Goal: Information Seeking & Learning: Check status

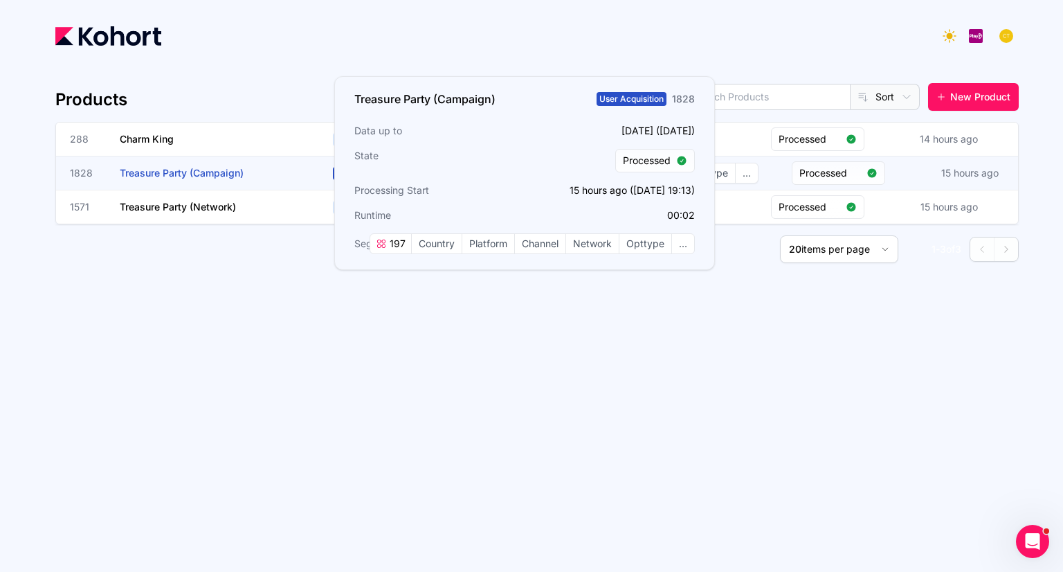
click at [221, 174] on span "Treasure Party (Campaign)" at bounding box center [182, 173] width 124 height 12
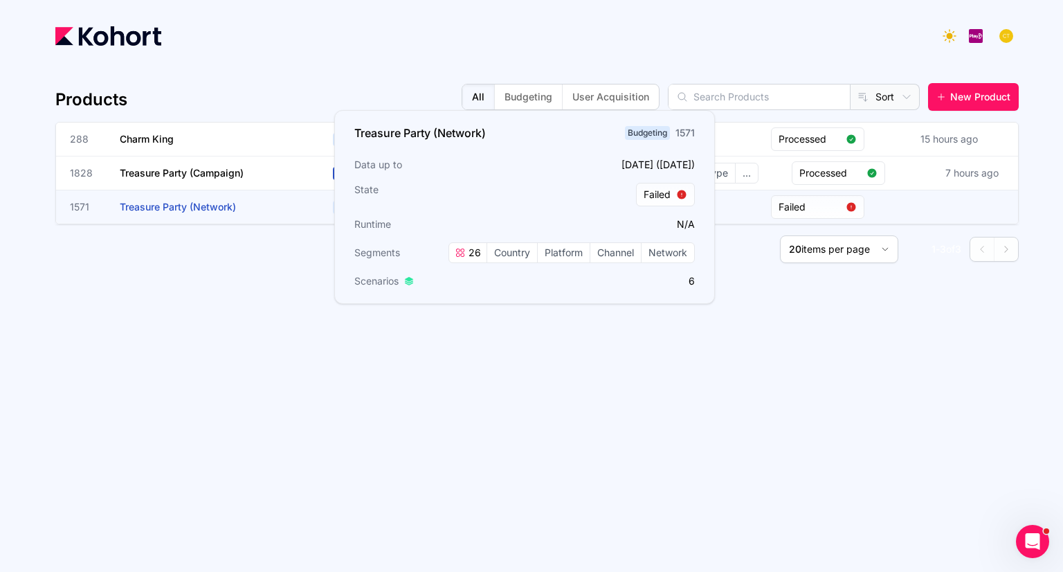
click at [192, 203] on span "Treasure Party (Network)" at bounding box center [178, 207] width 116 height 12
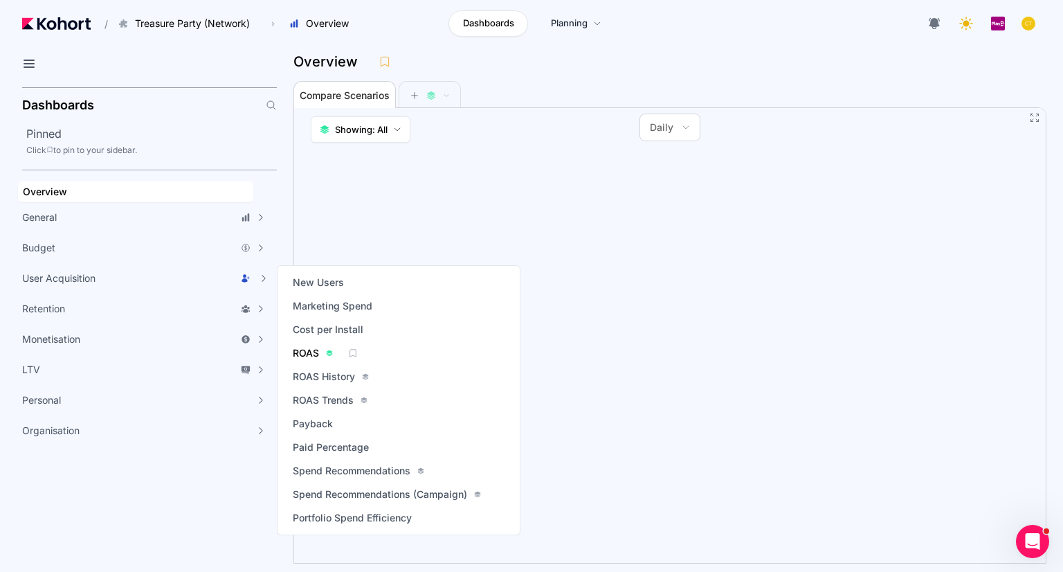
click at [307, 355] on span "ROAS" at bounding box center [306, 353] width 26 height 14
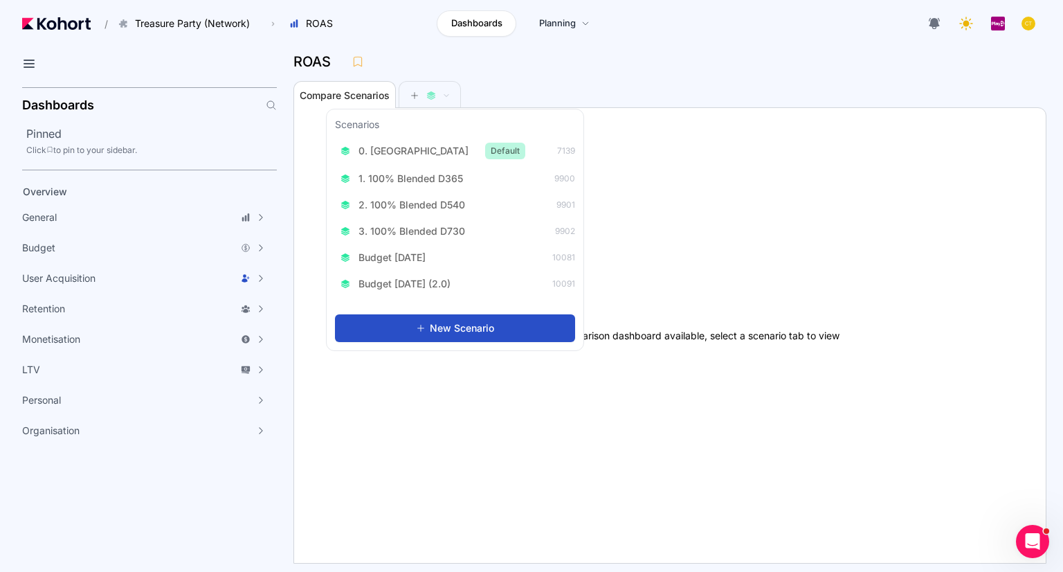
click at [399, 164] on div "0. Baseline Default 7139 1. 100% Blended D365 9900 2. 100% Blended D540 9901 3.…" at bounding box center [455, 216] width 240 height 156
click at [388, 150] on span "0. [GEOGRAPHIC_DATA]" at bounding box center [414, 151] width 110 height 14
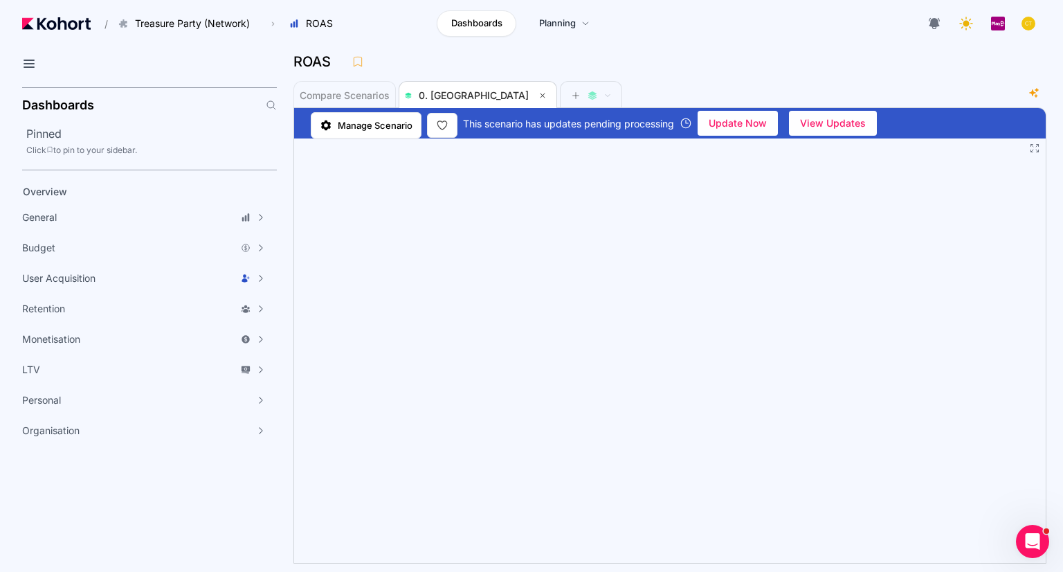
click at [640, 70] on div "ROAS" at bounding box center [664, 61] width 742 height 21
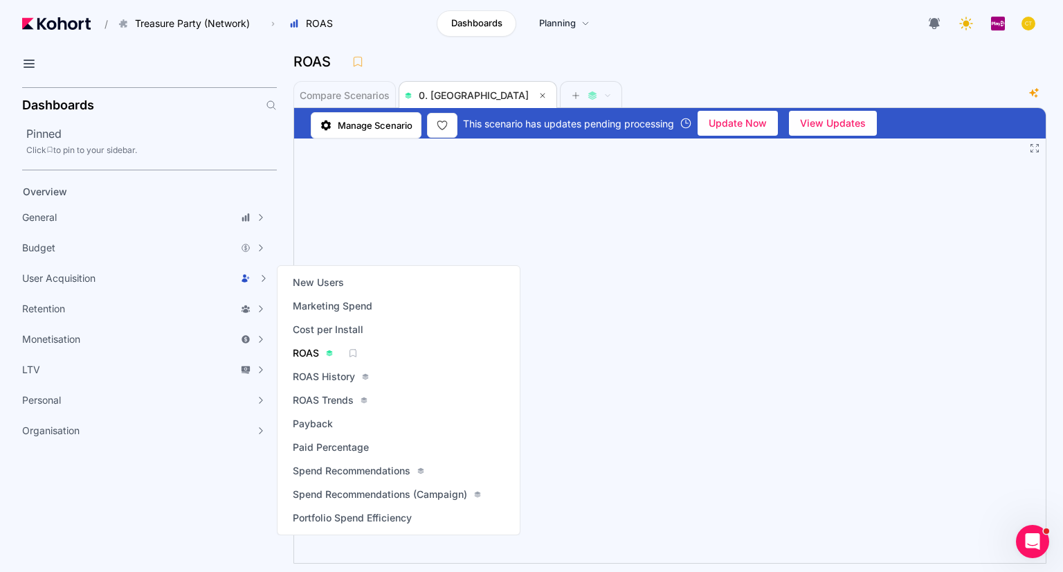
click at [316, 352] on span "ROAS" at bounding box center [306, 353] width 26 height 14
